Goal: Task Accomplishment & Management: Use online tool/utility

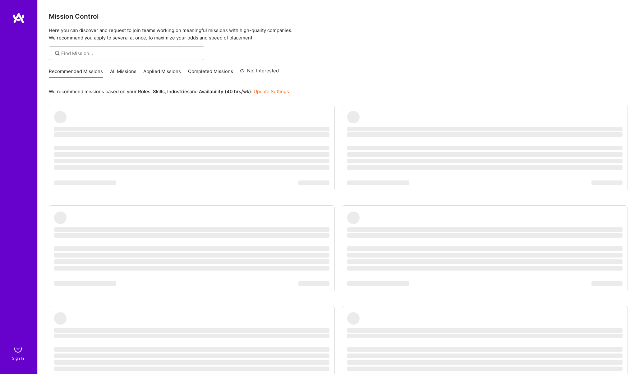
click at [17, 350] on img at bounding box center [18, 349] width 12 height 12
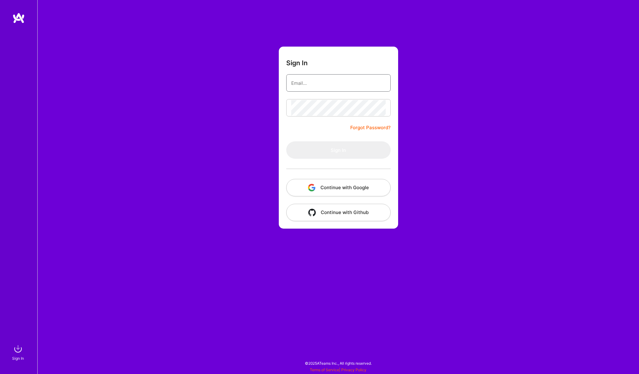
type input "[EMAIL_ADDRESS][PERSON_NAME][DOMAIN_NAME]"
click at [326, 151] on button "Sign In" at bounding box center [338, 149] width 104 height 17
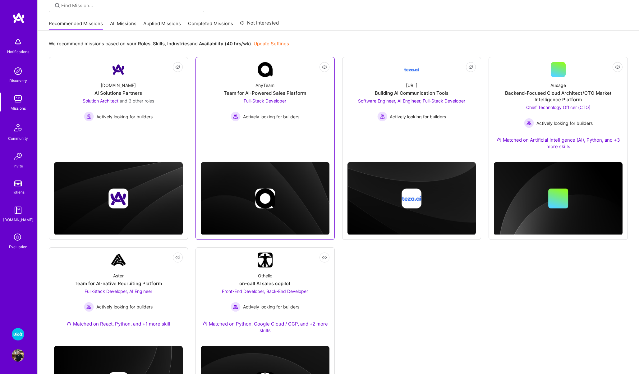
scroll to position [49, 0]
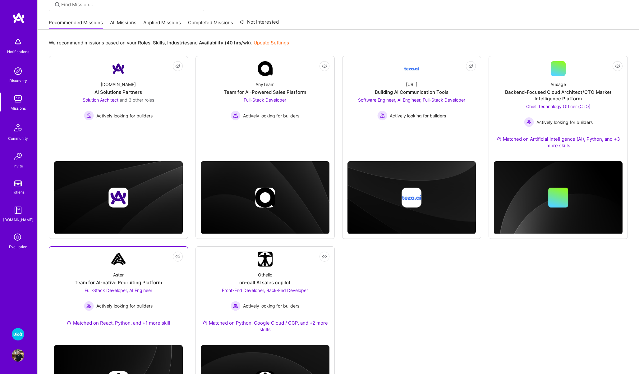
click at [148, 267] on div "Aster Team for AI-native Recruiting Platform Full-Stack Developer, AI Engineer …" at bounding box center [118, 300] width 129 height 67
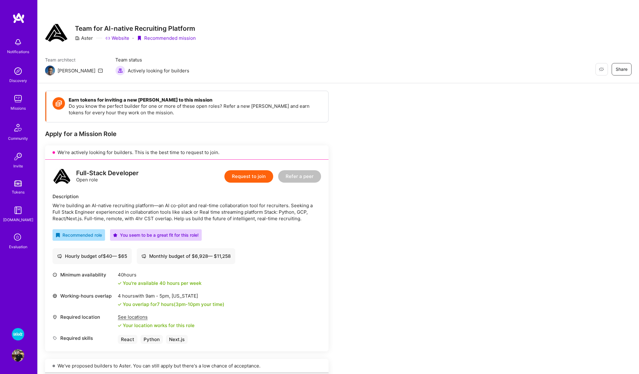
click at [15, 105] on img at bounding box center [18, 99] width 12 height 12
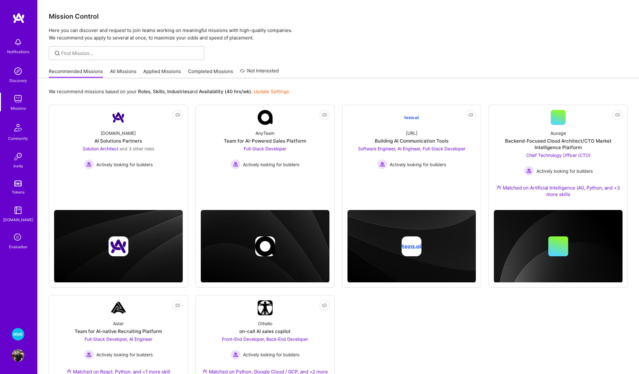
click at [149, 72] on link "Applied Missions" at bounding box center [162, 73] width 38 height 10
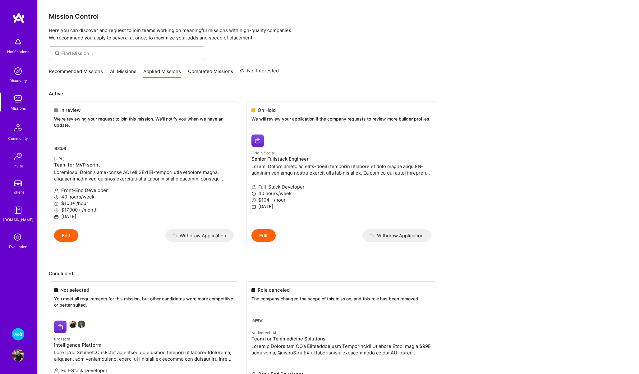
click at [124, 72] on link "All Missions" at bounding box center [123, 73] width 26 height 10
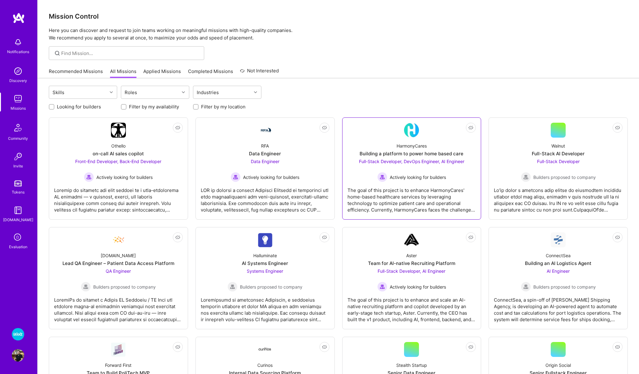
click at [361, 139] on div "HarmonyCares Building a platform to power home based care Full-Stack Developer,…" at bounding box center [411, 160] width 129 height 44
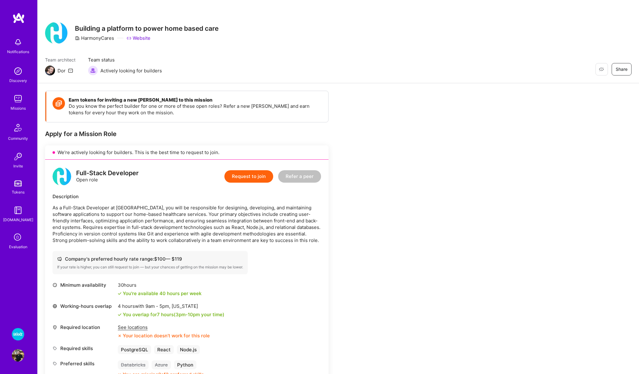
click at [17, 241] on icon at bounding box center [18, 238] width 12 height 12
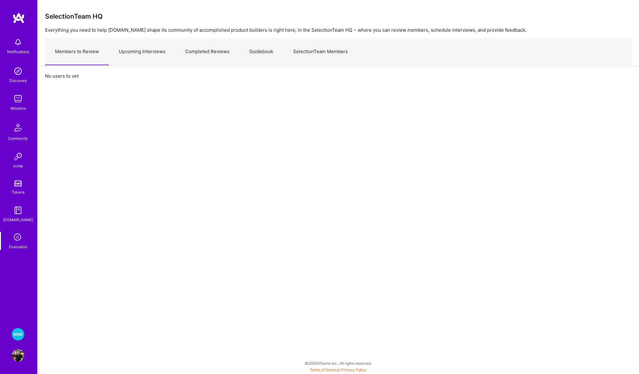
click at [142, 53] on link "Upcoming Interviews" at bounding box center [142, 51] width 66 height 27
